Goal: Transaction & Acquisition: Purchase product/service

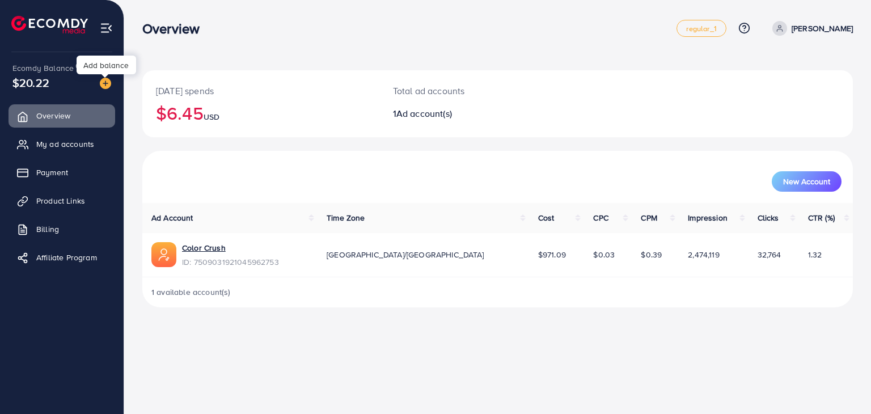
click at [107, 83] on img at bounding box center [105, 83] width 11 height 11
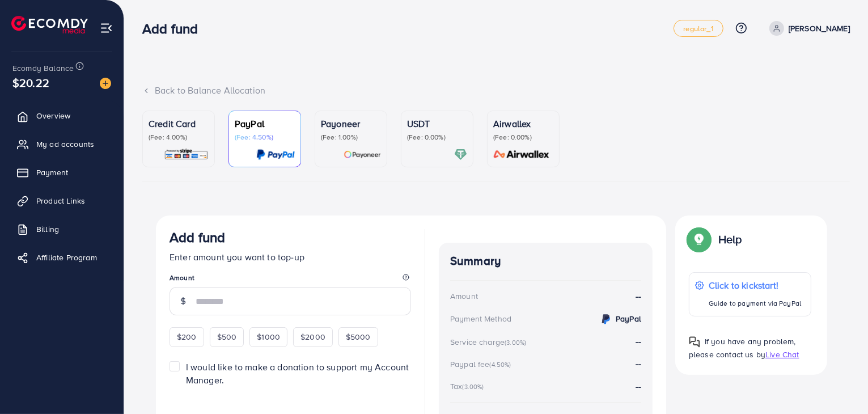
click at [441, 137] on p "(Fee: 0.00%)" at bounding box center [437, 137] width 60 height 9
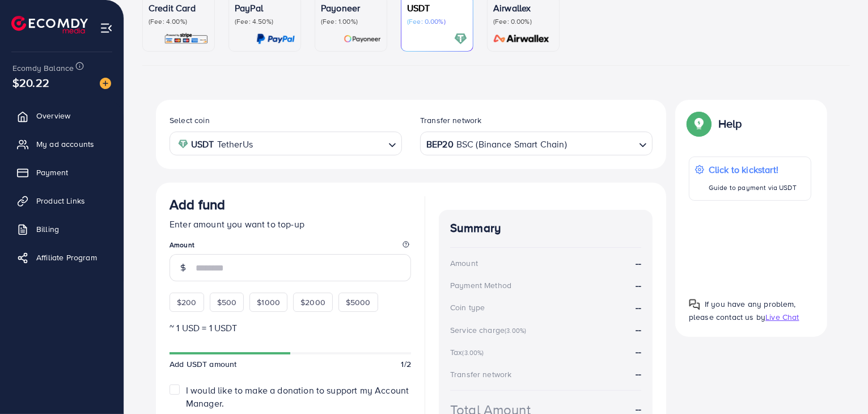
scroll to position [213, 0]
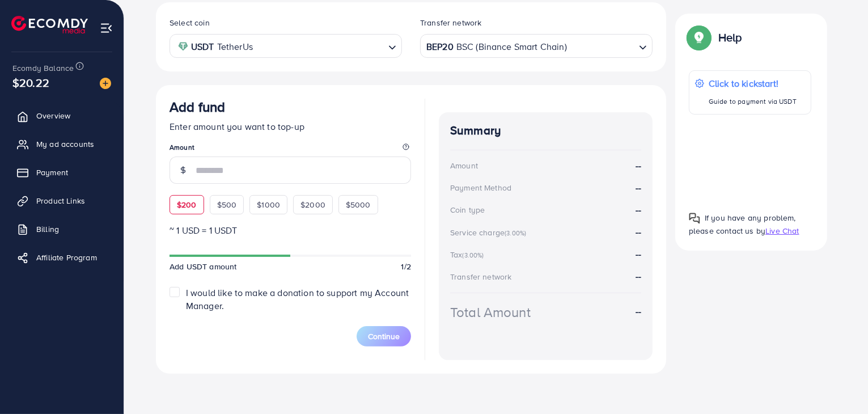
click at [190, 197] on div "$200" at bounding box center [187, 204] width 35 height 19
type input "***"
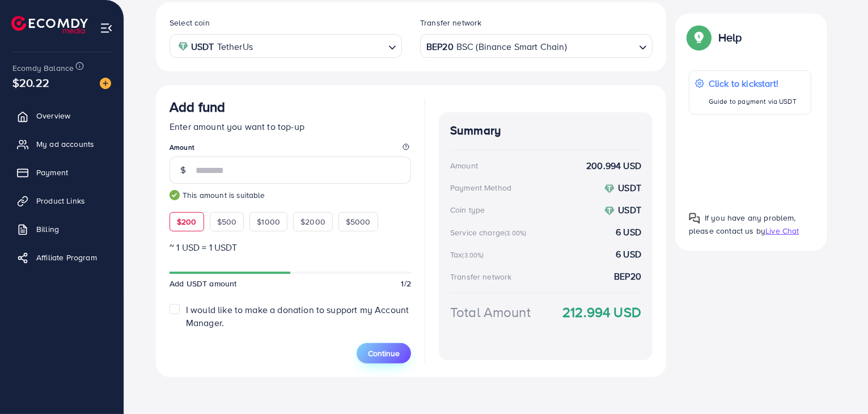
click at [402, 346] on button "Continue" at bounding box center [384, 353] width 54 height 20
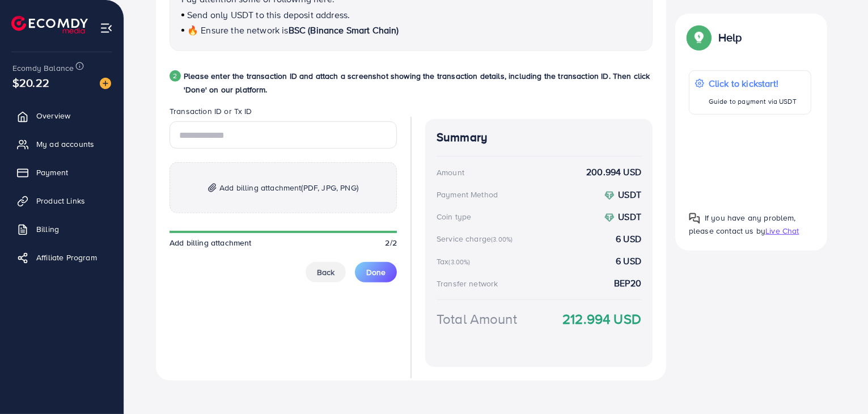
scroll to position [545, 0]
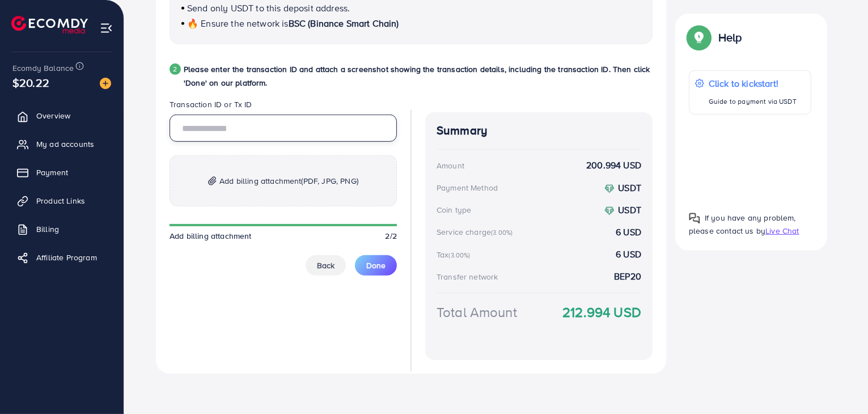
click at [296, 136] on input "text" at bounding box center [283, 128] width 227 height 27
type input "**********"
click at [277, 175] on span "Add billing attachment (PDF, JPG, PNG)" at bounding box center [289, 181] width 139 height 14
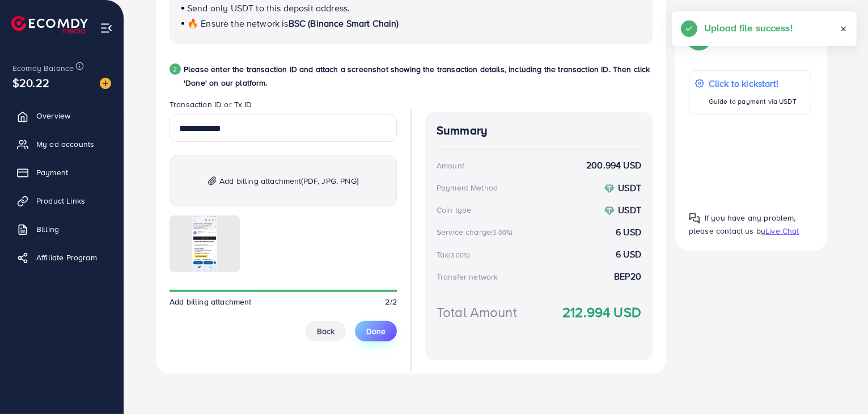
click at [376, 328] on span "Done" at bounding box center [375, 331] width 19 height 11
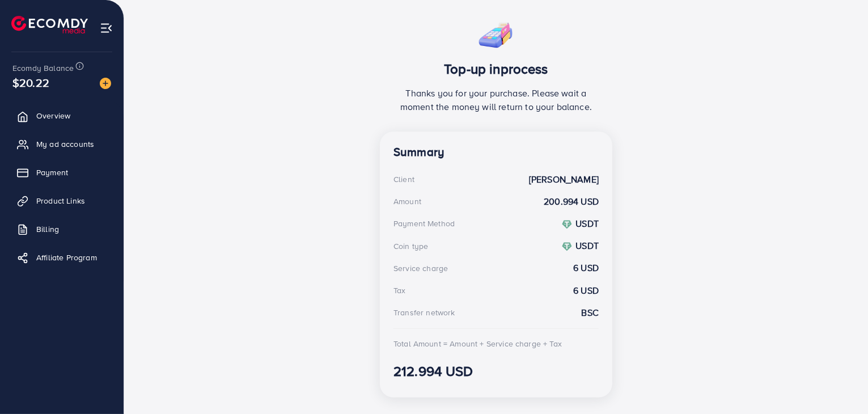
scroll to position [213, 0]
